Goal: Information Seeking & Learning: Compare options

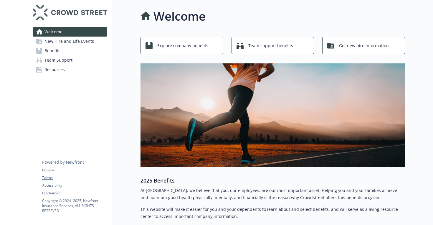
click at [76, 45] on span "New Hire and Life Events" at bounding box center [68, 40] width 49 height 9
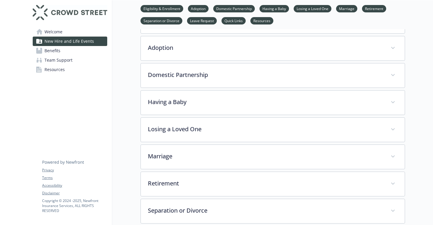
scroll to position [117, 0]
click at [53, 48] on span "Benefits" at bounding box center [52, 50] width 16 height 9
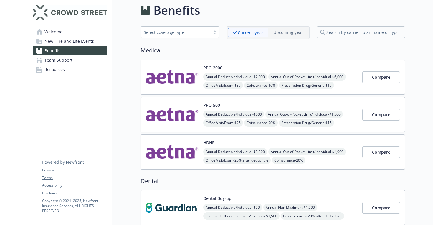
scroll to position [8, 0]
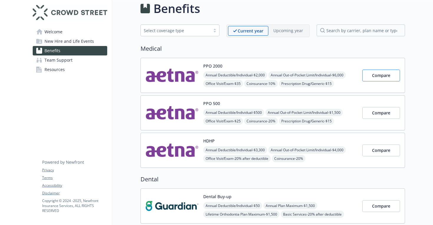
click at [376, 78] on span "Compare" at bounding box center [381, 75] width 18 height 6
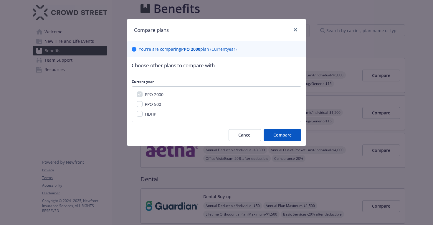
click at [142, 104] on input "PPO 500" at bounding box center [140, 104] width 6 height 6
checkbox input "true"
click at [141, 114] on input "HDHP" at bounding box center [140, 114] width 6 height 6
checkbox input "true"
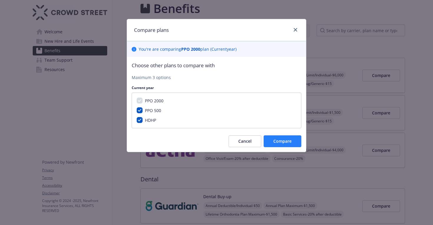
click at [277, 143] on span "Compare" at bounding box center [282, 141] width 18 height 6
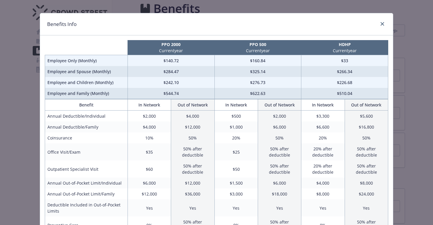
scroll to position [11, 0]
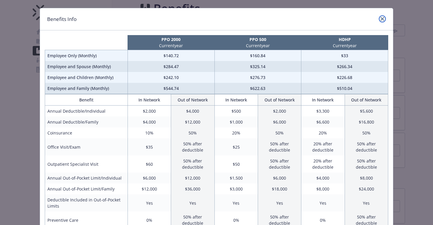
click at [383, 21] on link "close" at bounding box center [381, 18] width 7 height 7
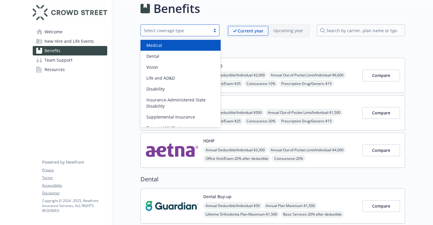
click at [210, 31] on div "Select coverage type" at bounding box center [175, 30] width 69 height 7
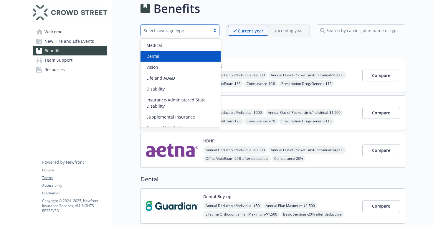
click at [186, 54] on div "Dental" at bounding box center [180, 56] width 73 height 6
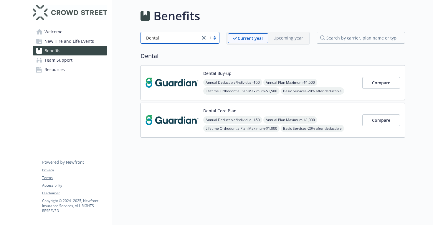
scroll to position [0, 0]
click at [379, 84] on span "Compare" at bounding box center [381, 83] width 18 height 6
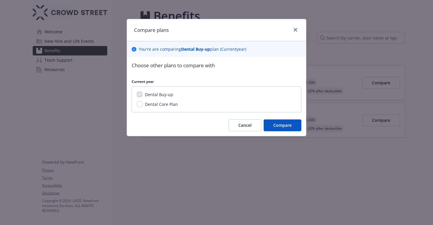
click at [164, 105] on span "Dental Core Plan" at bounding box center [161, 104] width 33 height 6
click at [142, 105] on input "Dental Core Plan" at bounding box center [140, 104] width 6 height 6
checkbox input "true"
click at [290, 128] on button "Compare" at bounding box center [282, 125] width 38 height 12
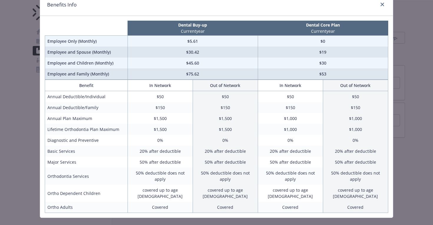
scroll to position [25, 0]
click at [382, 6] on icon "close" at bounding box center [382, 5] width 4 height 4
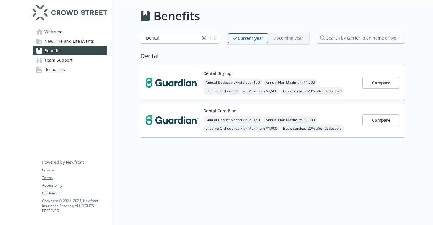
click at [66, 42] on span "New Hire and Life Events" at bounding box center [68, 40] width 49 height 9
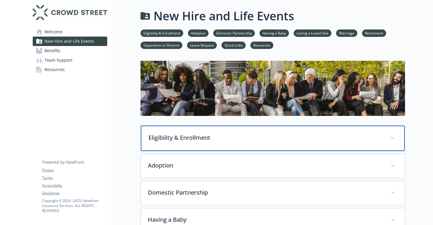
click at [198, 139] on p "Eligibility & Enrollment" at bounding box center [265, 137] width 234 height 9
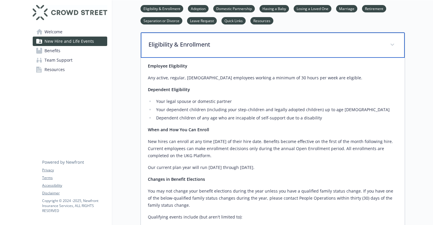
scroll to position [94, 0]
